Goal: Book appointment/travel/reservation

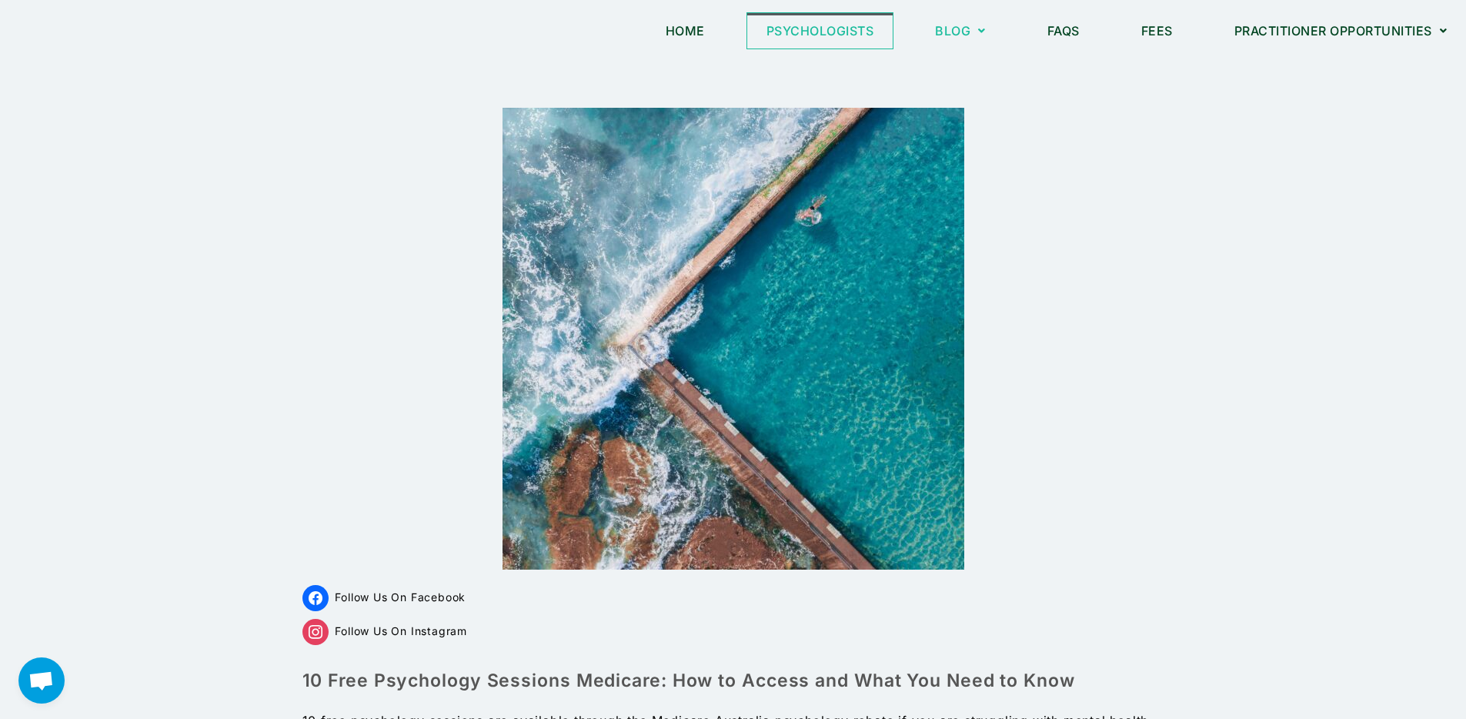
click at [845, 28] on link "Psychologists" at bounding box center [820, 30] width 146 height 35
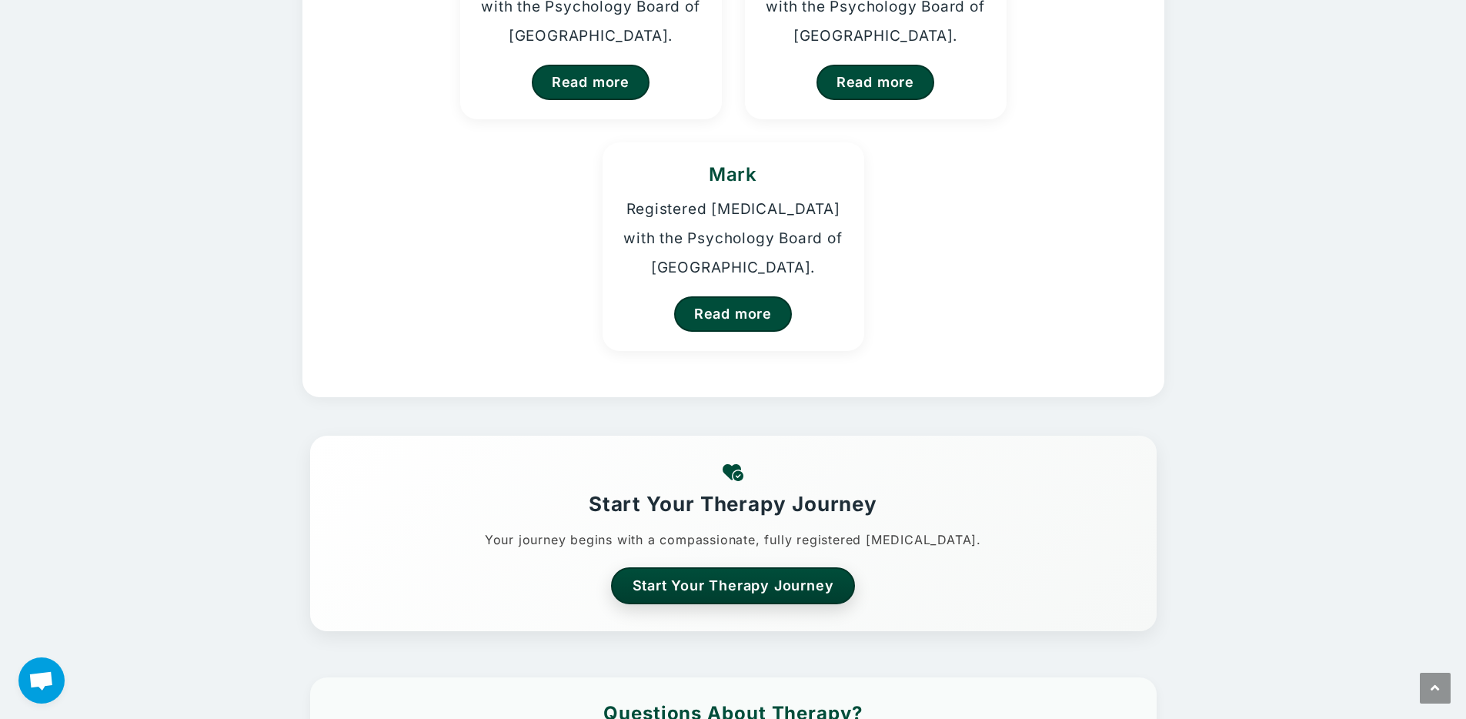
scroll to position [101, 0]
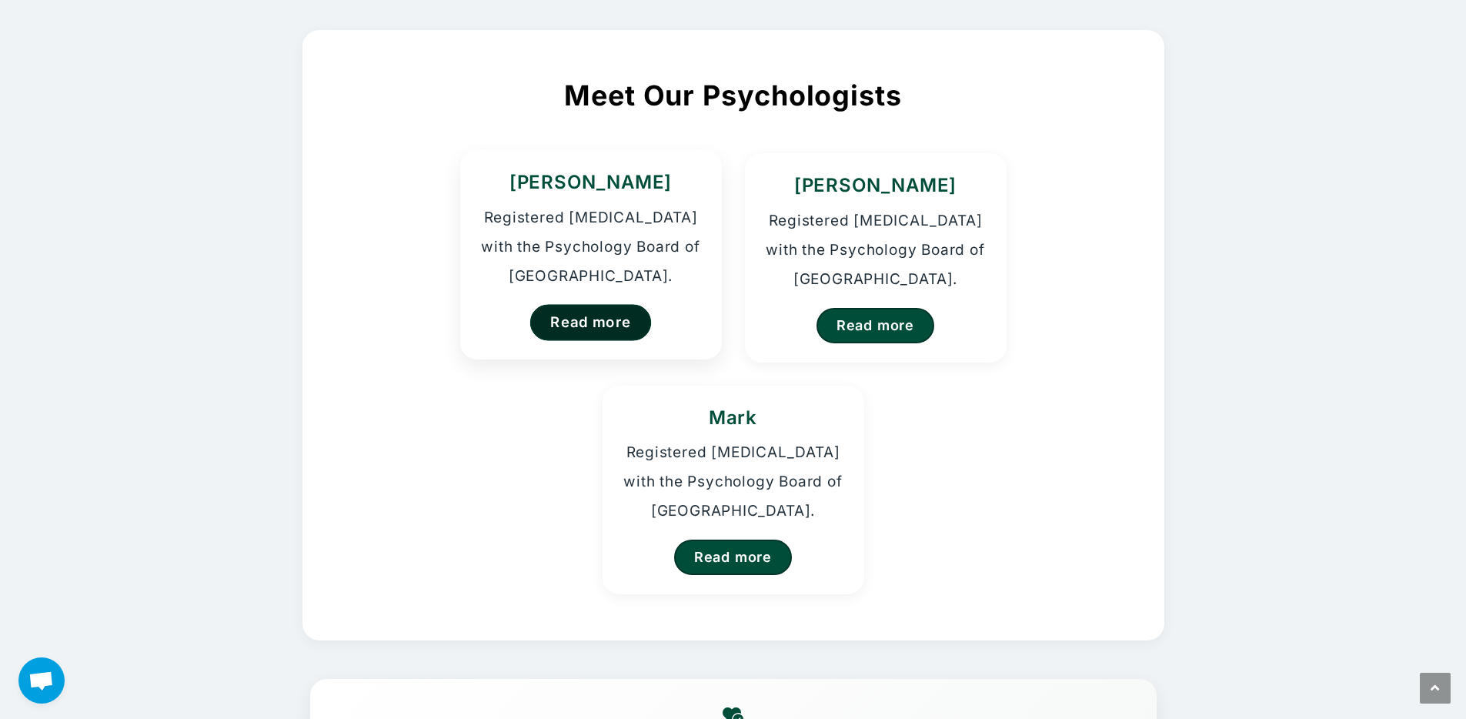
click at [577, 324] on link "Read more" at bounding box center [591, 322] width 122 height 36
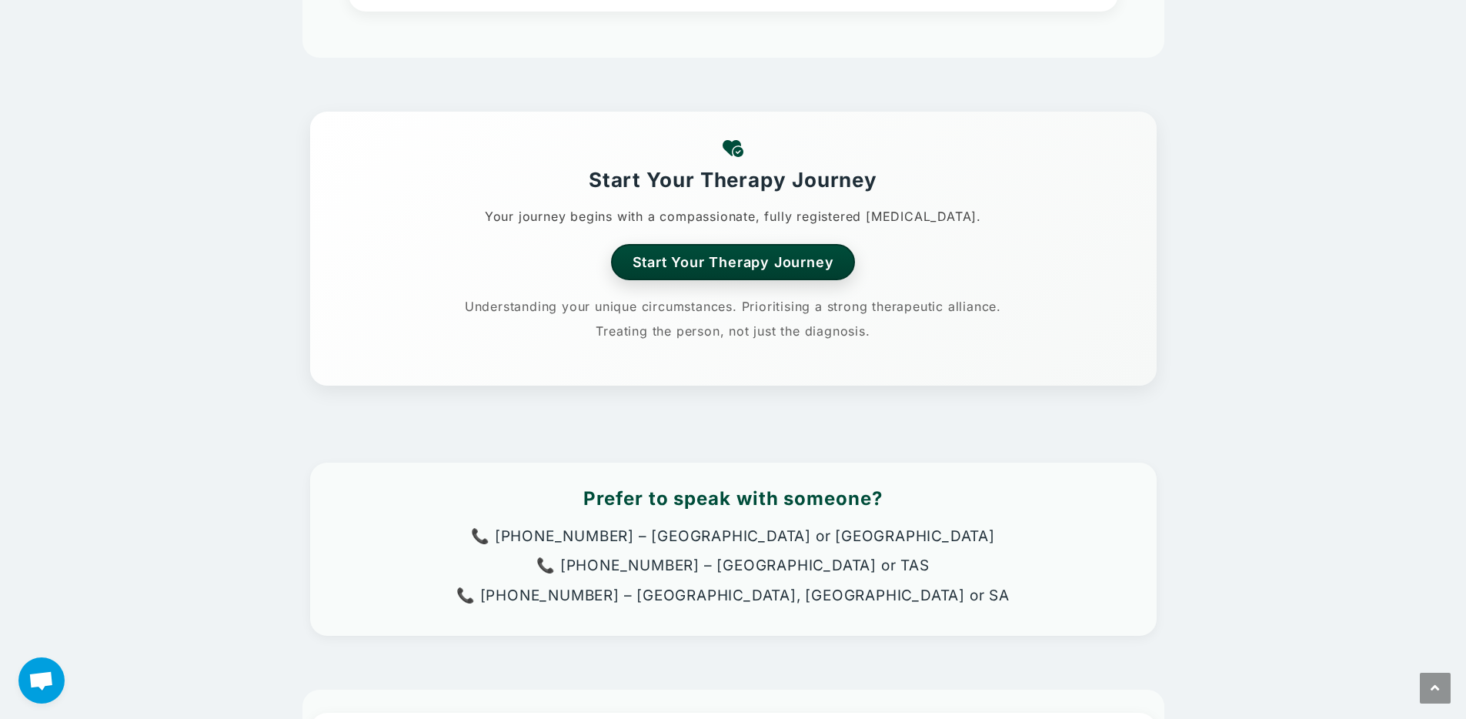
scroll to position [737, 0]
